Goal: Register for event/course

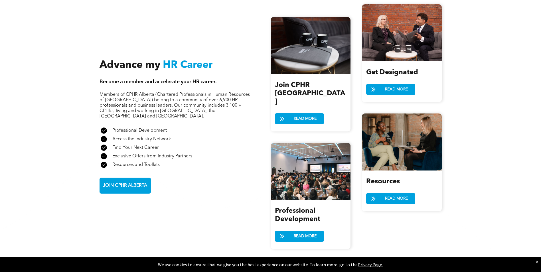
scroll to position [627, 0]
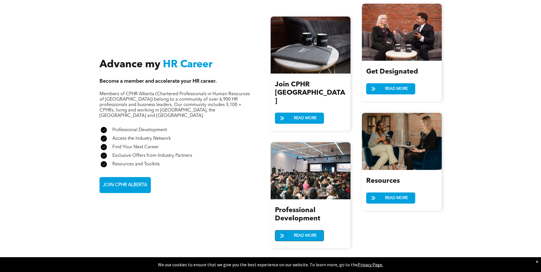
click at [311, 230] on span "READ MORE" at bounding box center [305, 235] width 27 height 11
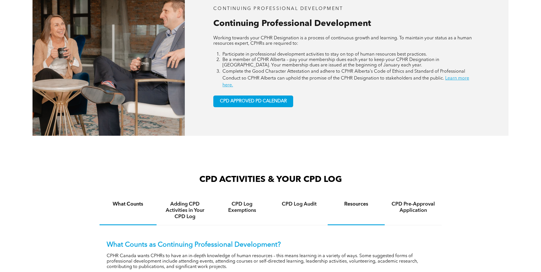
scroll to position [285, 0]
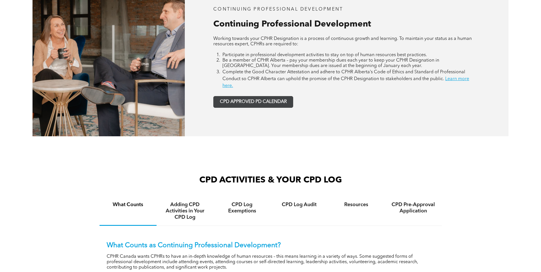
click at [264, 104] on span "CPD APPROVED PD CALENDAR" at bounding box center [253, 101] width 67 height 5
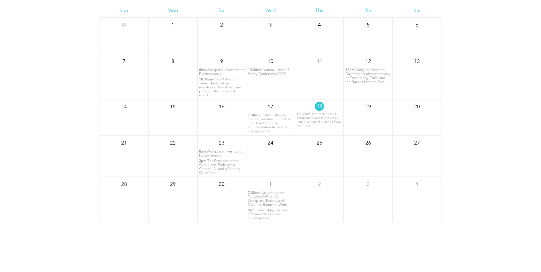
scroll to position [748, 0]
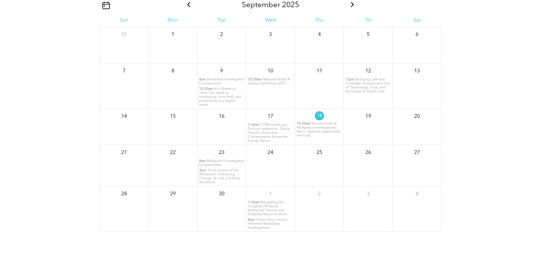
click at [211, 162] on span "Workplace Investigation Fundamentals" at bounding box center [221, 162] width 45 height 7
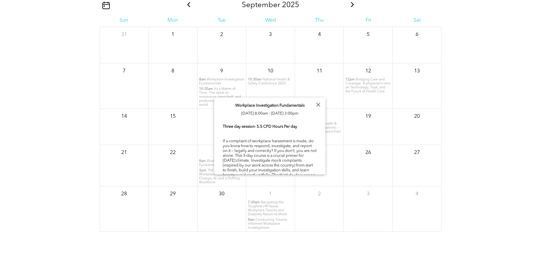
scroll to position [29, 0]
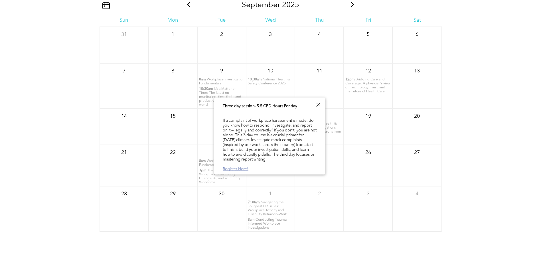
click at [242, 169] on link "Register Here!" at bounding box center [236, 169] width 26 height 4
click at [318, 105] on div at bounding box center [318, 105] width 8 height 8
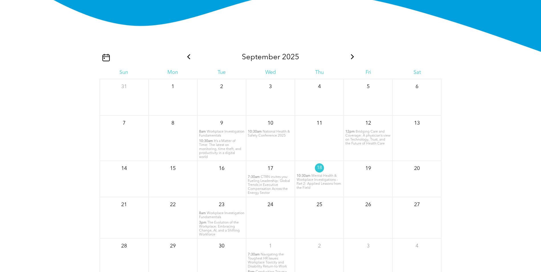
scroll to position [691, 0]
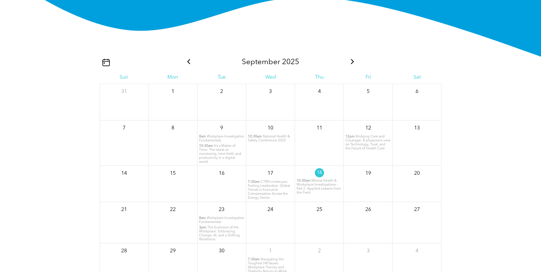
click at [353, 62] on icon at bounding box center [352, 61] width 7 height 5
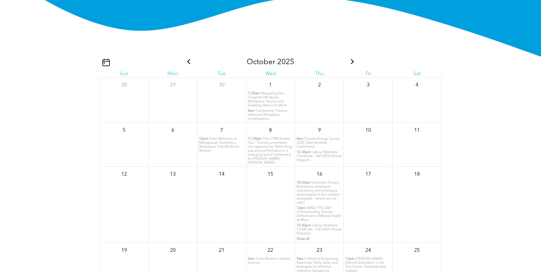
click at [265, 152] on span "The CTRN Invites You! "Turning uncertainty into opportunity: Rethinking pay and…" at bounding box center [270, 150] width 44 height 27
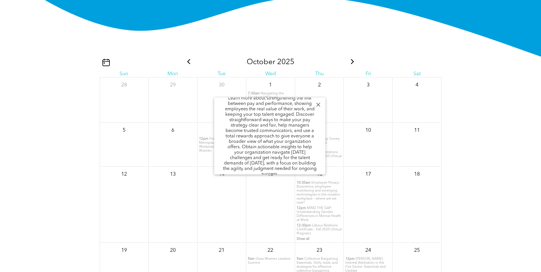
scroll to position [137, 0]
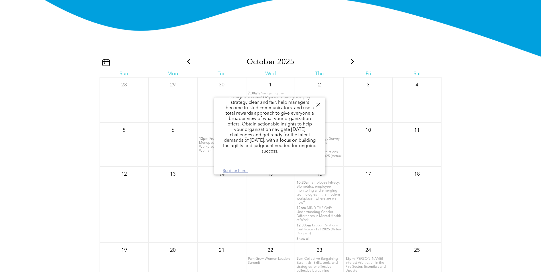
click at [234, 170] on link "Register here!" at bounding box center [235, 171] width 25 height 4
click at [318, 103] on div at bounding box center [318, 105] width 8 height 8
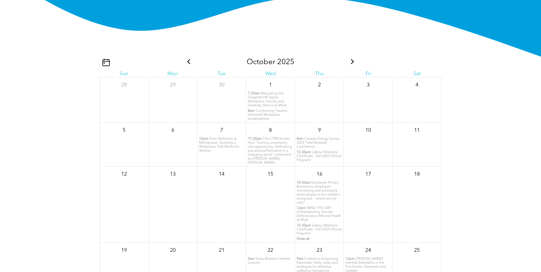
click at [310, 225] on span "Labour Relations Certificate – Fall 2025 (Virtual Program)" at bounding box center [318, 229] width 45 height 11
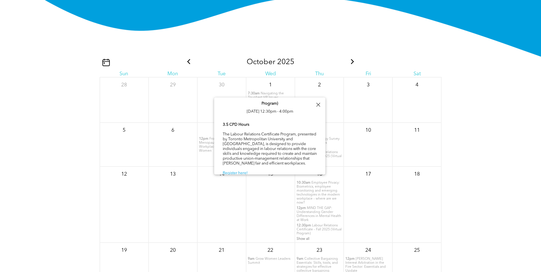
scroll to position [15, 0]
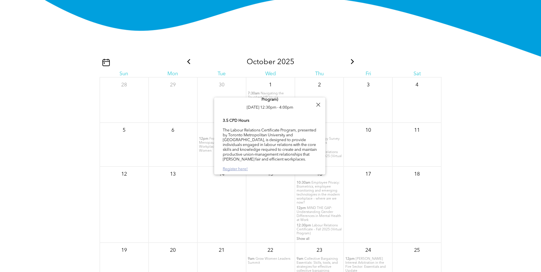
click at [235, 169] on link "Register here!" at bounding box center [235, 169] width 25 height 4
click at [318, 103] on div at bounding box center [318, 105] width 8 height 8
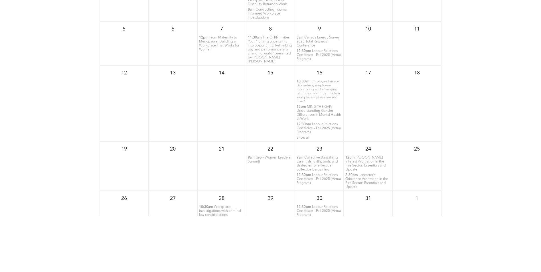
scroll to position [777, 0]
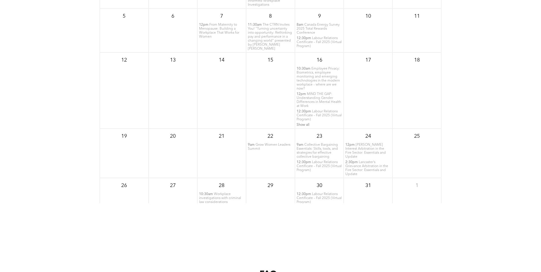
click at [207, 193] on span "Workplace investigations with criminal law considerations" at bounding box center [220, 197] width 42 height 11
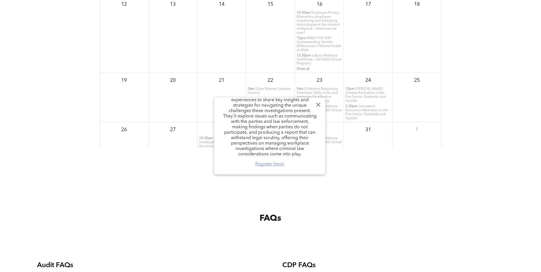
scroll to position [834, 0]
click at [274, 165] on link "Register here!" at bounding box center [269, 164] width 29 height 5
click at [465, 218] on div "FAQs" at bounding box center [270, 226] width 476 height 35
click at [318, 104] on div at bounding box center [318, 105] width 8 height 8
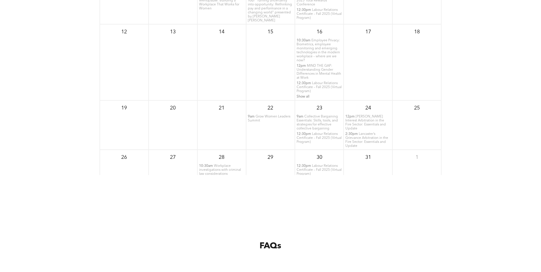
scroll to position [805, 0]
click at [213, 168] on span "Workplace investigations with criminal law considerations" at bounding box center [220, 169] width 42 height 11
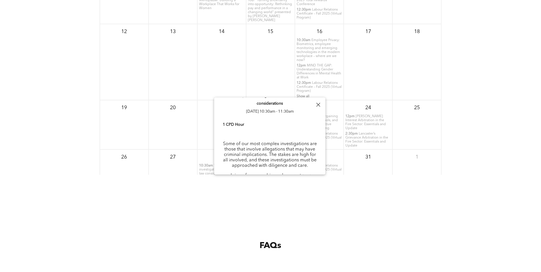
scroll to position [0, 0]
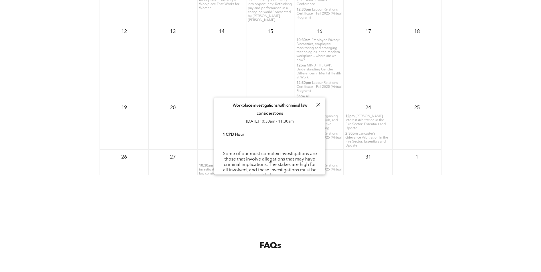
click at [195, 197] on div "FAQs" at bounding box center [270, 237] width 541 height 84
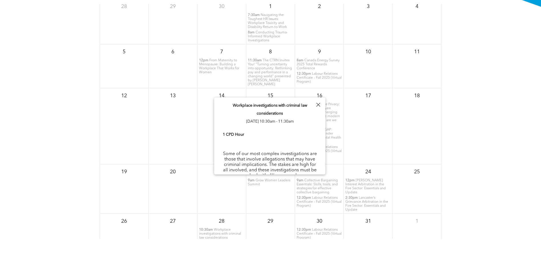
scroll to position [691, 0]
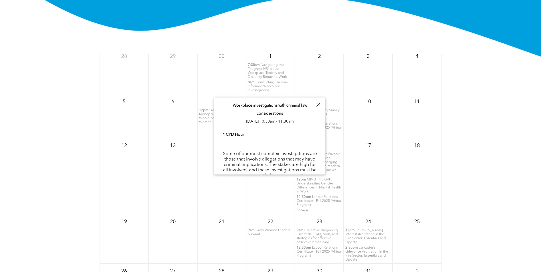
click at [477, 167] on div "October 2025 Sun Mon Tue Wed Thu Fri Sat 28 29 30 1 7:30am 8am" at bounding box center [270, 195] width 541 height 228
click at [320, 105] on div at bounding box center [318, 105] width 8 height 8
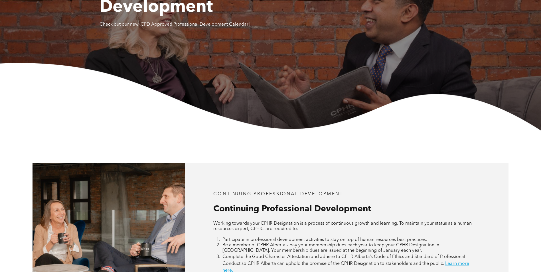
scroll to position [207, 0]
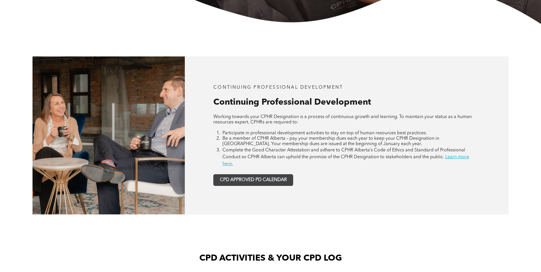
click at [264, 179] on span "CPD APPROVED PD CALENDAR" at bounding box center [253, 179] width 67 height 5
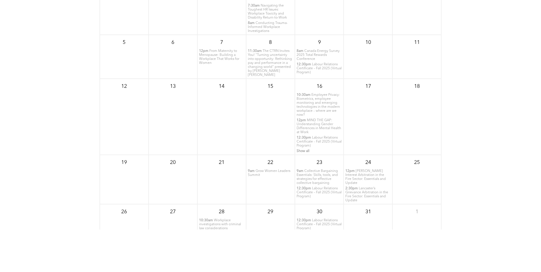
scroll to position [748, 0]
drag, startPoint x: 391, startPoint y: 227, endPoint x: 491, endPoint y: 81, distance: 176.2
click at [491, 81] on div "October 2025 Sun Mon Tue Wed Thu Fri Sat 28 29 30 1 7:30am 8am" at bounding box center [270, 138] width 541 height 228
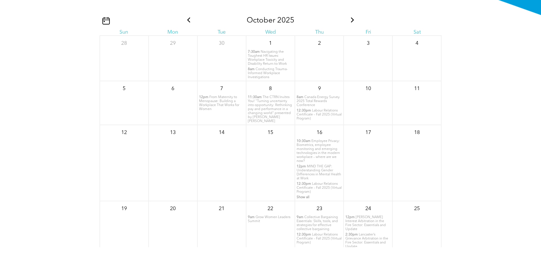
scroll to position [720, 0]
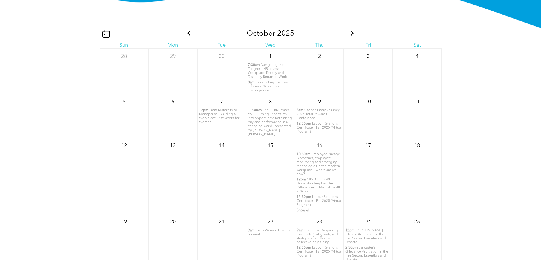
click at [349, 33] on icon at bounding box center [352, 32] width 7 height 5
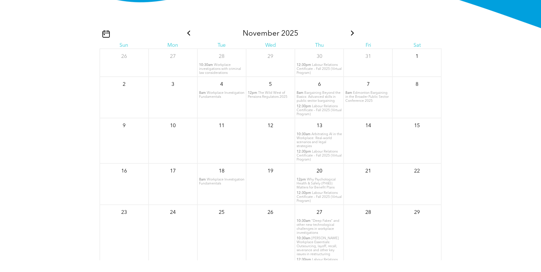
click at [220, 96] on span "Workplace Investigation Fundamentals" at bounding box center [221, 94] width 45 height 7
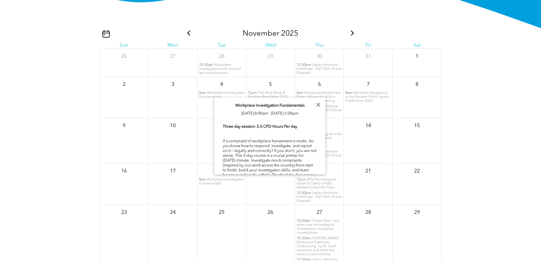
click at [319, 105] on div at bounding box center [318, 105] width 8 height 8
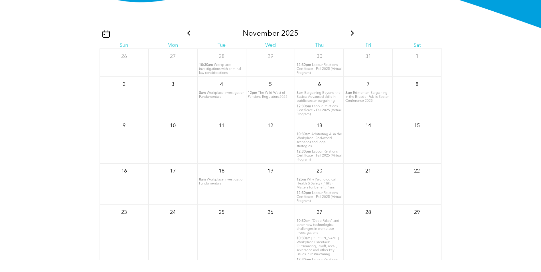
scroll to position [28, 0]
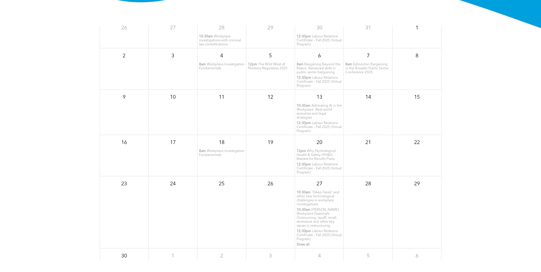
click at [307, 197] on span "“Deep Fakes” and other new technological challenges in workplace investigations" at bounding box center [317, 198] width 43 height 15
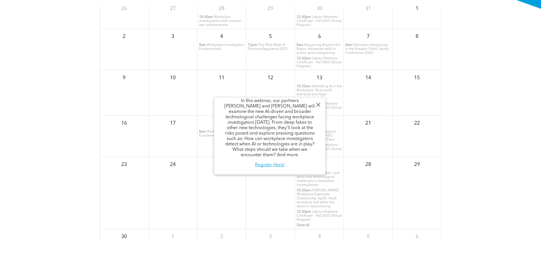
scroll to position [748, 0]
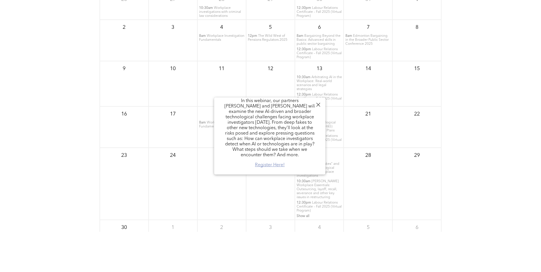
click at [271, 164] on link "Register Here!" at bounding box center [270, 165] width 30 height 5
click at [317, 103] on div at bounding box center [318, 105] width 8 height 8
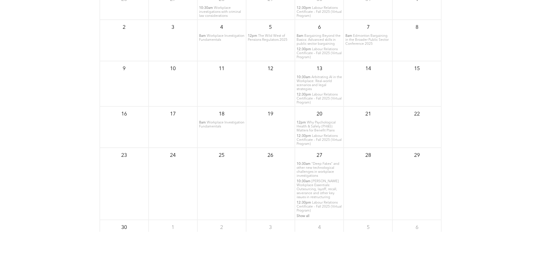
click at [309, 191] on span "Lancaster’s Workplace Essentials: Outsourcing, layoff, recall, severance and ot…" at bounding box center [317, 189] width 42 height 19
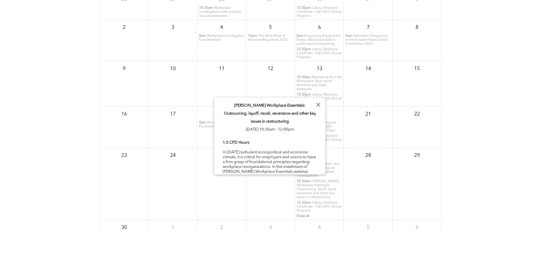
scroll to position [19, 0]
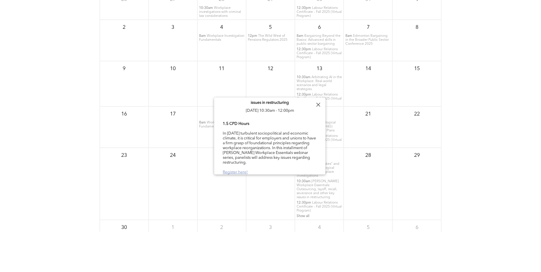
click at [234, 170] on link "Register here!" at bounding box center [235, 172] width 25 height 4
click at [493, 124] on div "November 2025 Sun Mon Tue Wed Thu Fri Sat 26 27 28 10:30am Workplace investigat…" at bounding box center [270, 138] width 541 height 228
click at [316, 103] on div at bounding box center [318, 105] width 8 height 8
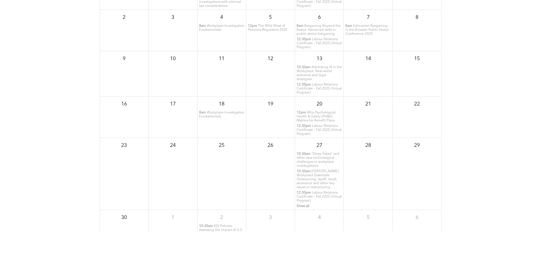
scroll to position [48, 0]
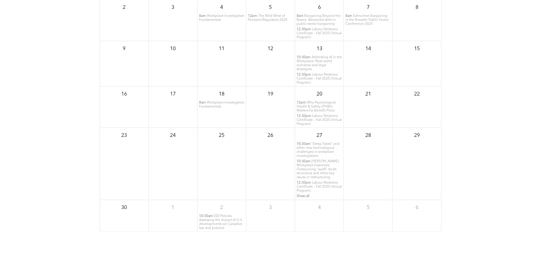
click at [216, 221] on span "EDI Policies: Assessing the impact of U.S. developments on Canadian law and pra…" at bounding box center [221, 221] width 44 height 15
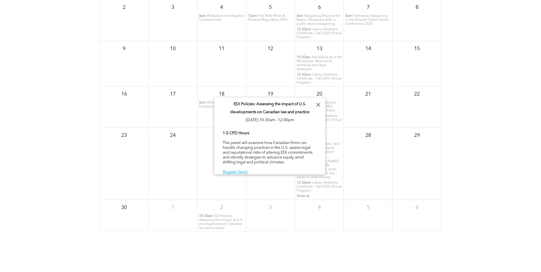
scroll to position [2, 0]
click at [236, 170] on link "Register here!" at bounding box center [235, 172] width 25 height 4
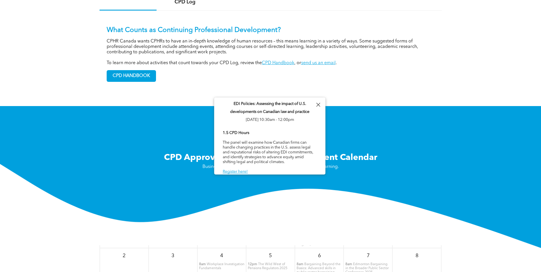
scroll to position [492, 0]
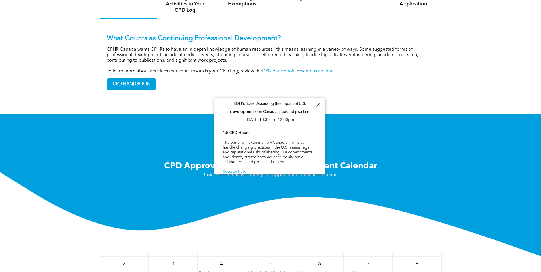
click at [320, 105] on div at bounding box center [318, 105] width 8 height 8
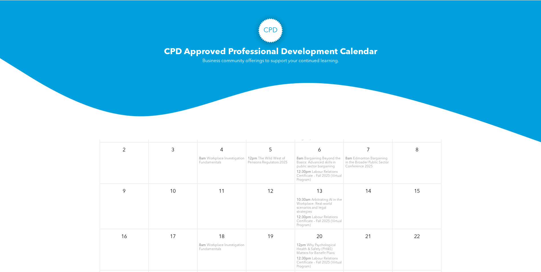
scroll to position [0, 0]
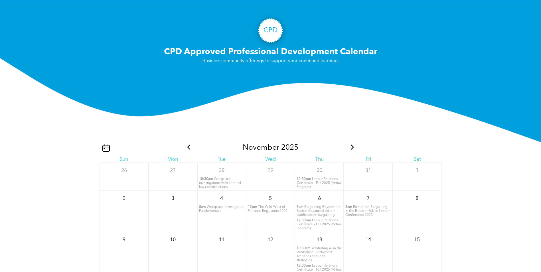
click at [349, 147] on icon at bounding box center [352, 146] width 7 height 5
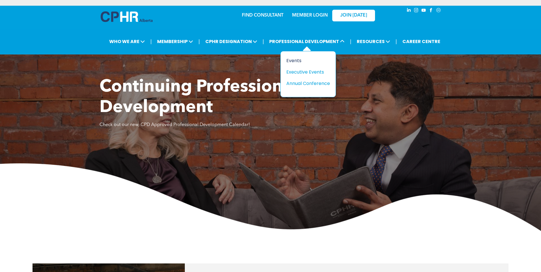
click at [299, 62] on div "Events" at bounding box center [305, 60] width 39 height 7
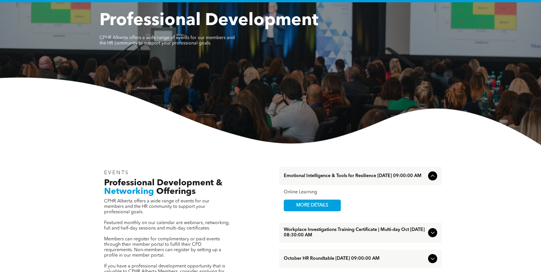
scroll to position [57, 0]
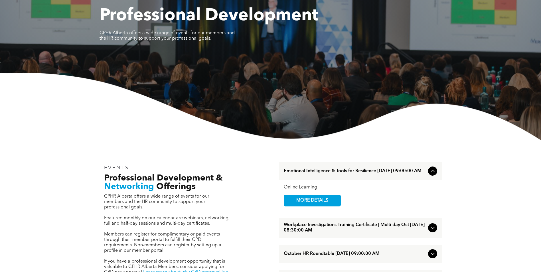
click at [430, 172] on icon at bounding box center [432, 171] width 7 height 7
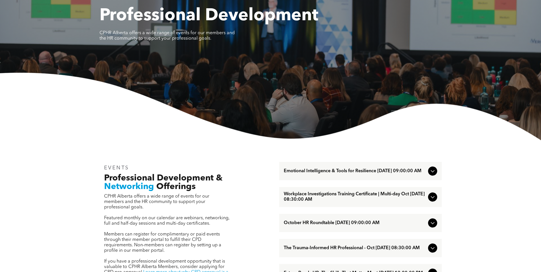
click at [430, 172] on icon at bounding box center [432, 171] width 7 height 7
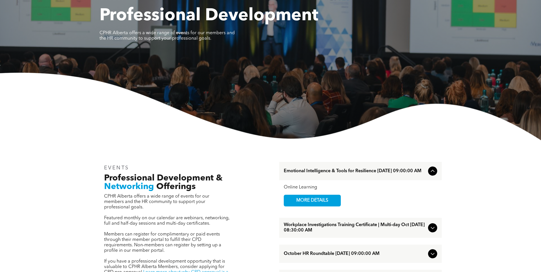
scroll to position [85, 0]
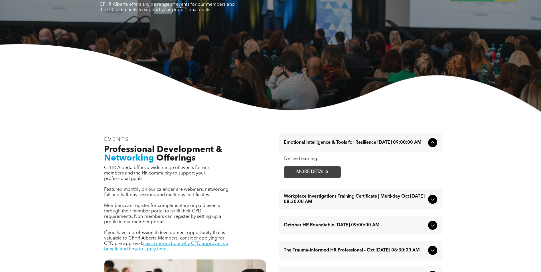
click at [325, 172] on span "MORE DETAILS" at bounding box center [312, 171] width 45 height 11
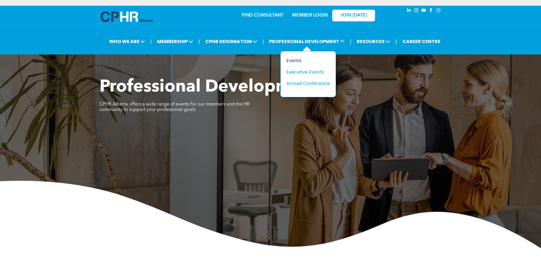
click at [296, 61] on div "Events" at bounding box center [305, 60] width 39 height 7
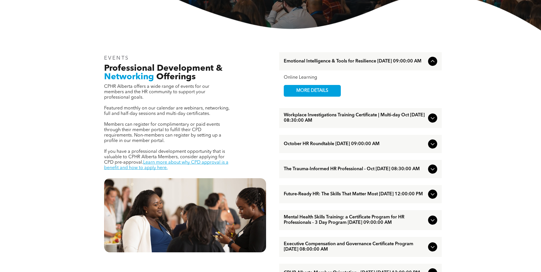
scroll to position [171, 0]
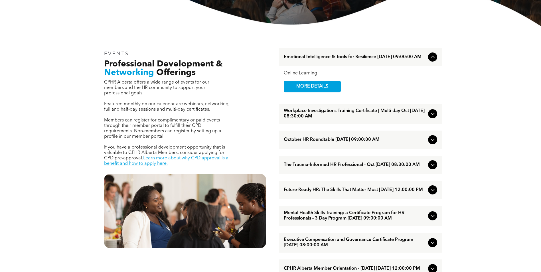
click at [436, 194] on div at bounding box center [432, 189] width 9 height 9
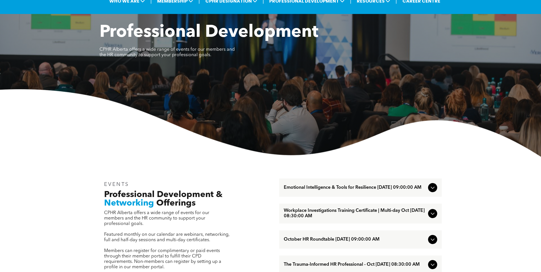
scroll to position [0, 0]
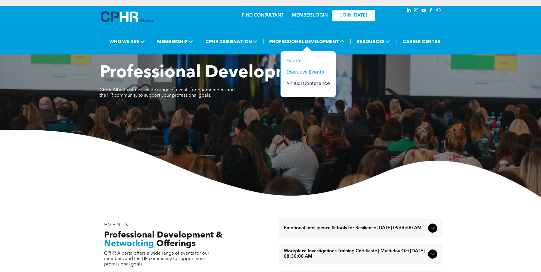
click at [295, 85] on div "Annual Conference" at bounding box center [305, 83] width 39 height 7
